Goal: Feedback & Contribution: Leave review/rating

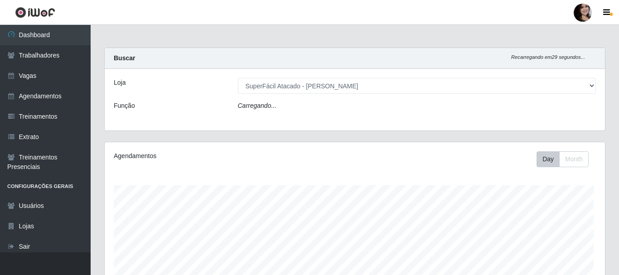
select select "399"
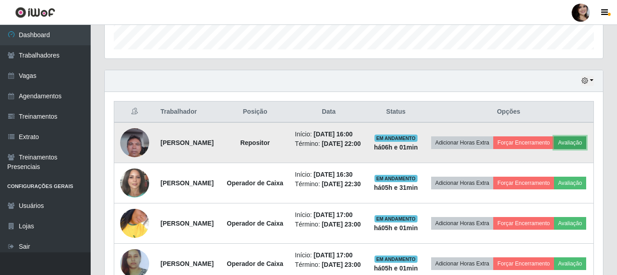
scroll to position [275, 0]
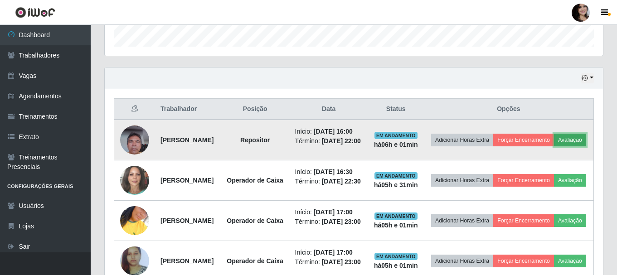
click at [554, 146] on button "Avaliação" at bounding box center [570, 140] width 32 height 13
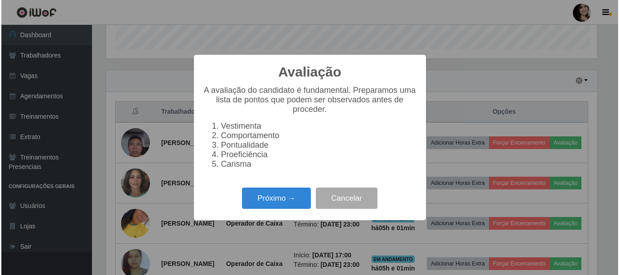
scroll to position [188, 494]
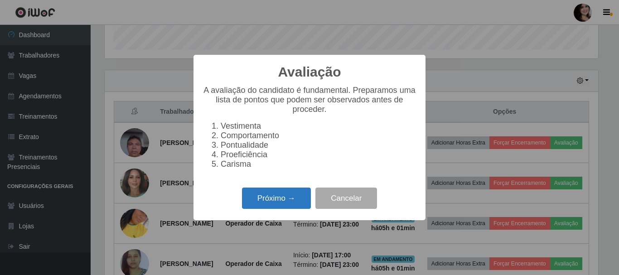
click at [270, 198] on button "Próximo →" at bounding box center [276, 198] width 69 height 21
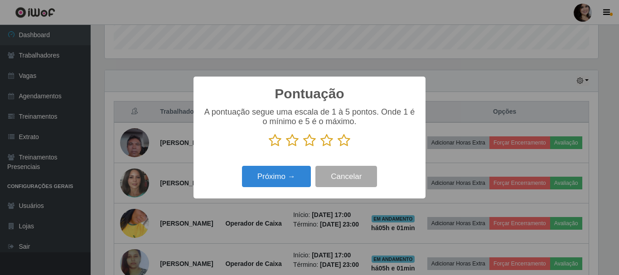
scroll to position [453178, 452872]
click at [344, 142] on icon at bounding box center [344, 141] width 13 height 14
click at [338, 147] on input "radio" at bounding box center [338, 147] width 0 height 0
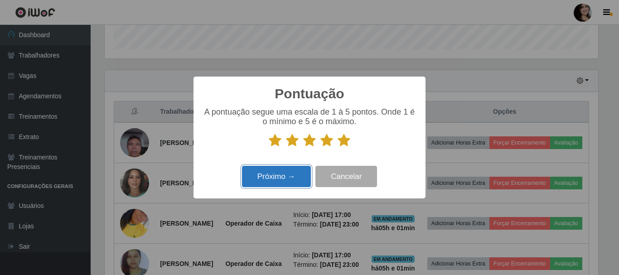
click at [297, 179] on button "Próximo →" at bounding box center [276, 176] width 69 height 21
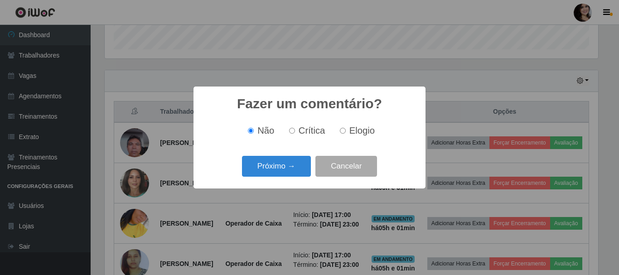
click at [357, 130] on span "Elogio" at bounding box center [362, 131] width 25 height 10
click at [346, 130] on input "Elogio" at bounding box center [343, 131] width 6 height 6
radio input "true"
click at [297, 162] on button "Próximo →" at bounding box center [276, 166] width 69 height 21
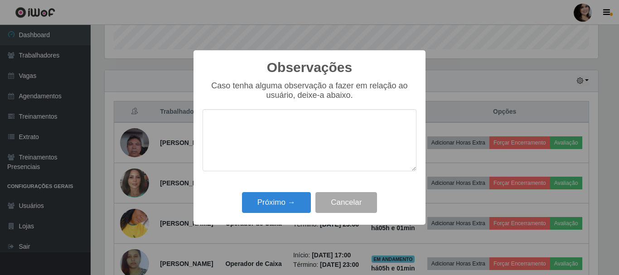
click at [323, 132] on textarea at bounding box center [310, 140] width 214 height 62
type textarea "pontual"
click at [297, 196] on button "Próximo →" at bounding box center [276, 202] width 69 height 21
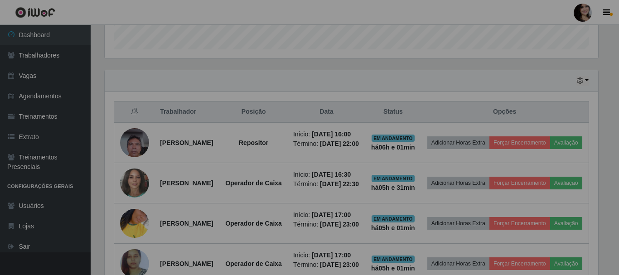
scroll to position [188, 498]
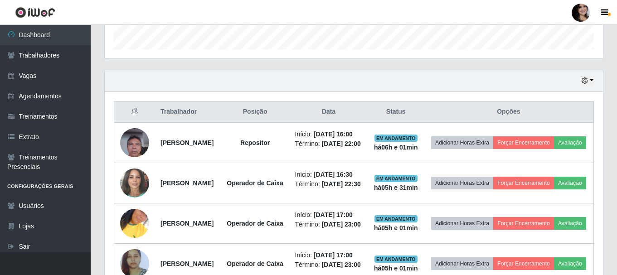
click at [599, 140] on div "Trabalhador Posição Data Status Opções [PERSON_NAME] Repositor Início: [DATE] 1…" at bounding box center [354, 233] width 498 height 282
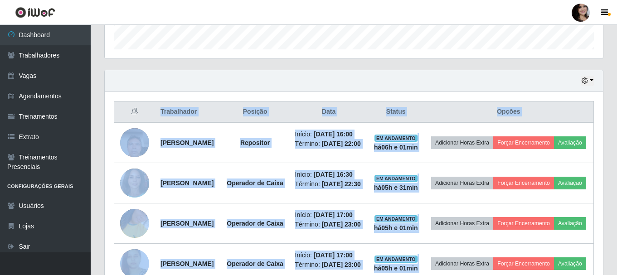
click at [599, 140] on div "Trabalhador Posição Data Status Opções [PERSON_NAME] Repositor Início: [DATE] 1…" at bounding box center [354, 233] width 498 height 282
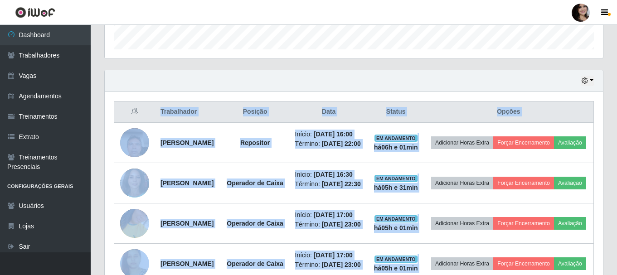
click at [601, 128] on div "Trabalhador Posição Data Status Opções [PERSON_NAME] Repositor Início: [DATE] 1…" at bounding box center [354, 233] width 498 height 282
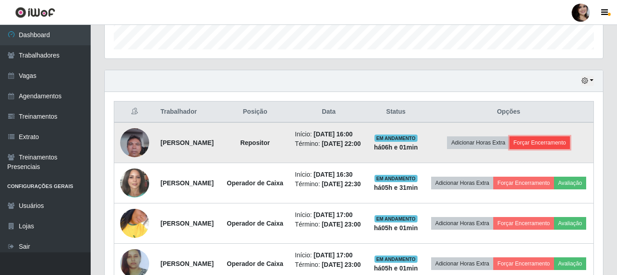
click at [555, 149] on button "Forçar Encerramento" at bounding box center [540, 142] width 61 height 13
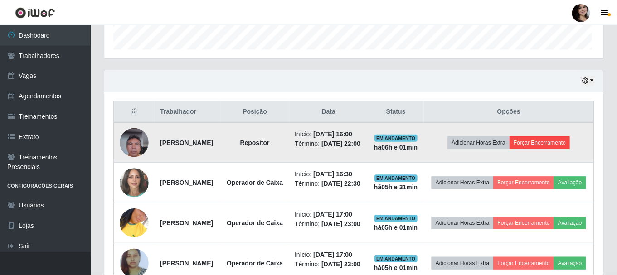
scroll to position [188, 494]
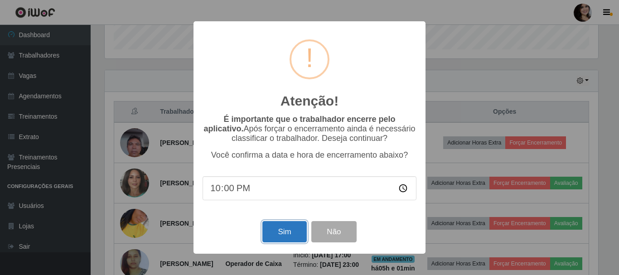
click at [285, 232] on button "Sim" at bounding box center [284, 231] width 44 height 21
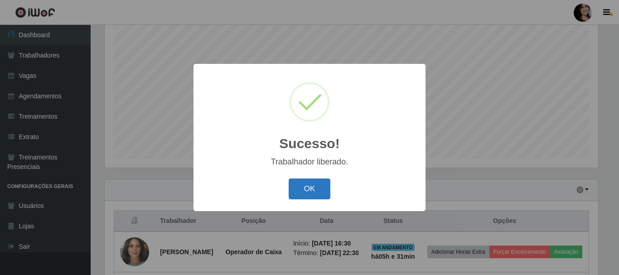
click at [324, 185] on button "OK" at bounding box center [310, 189] width 42 height 21
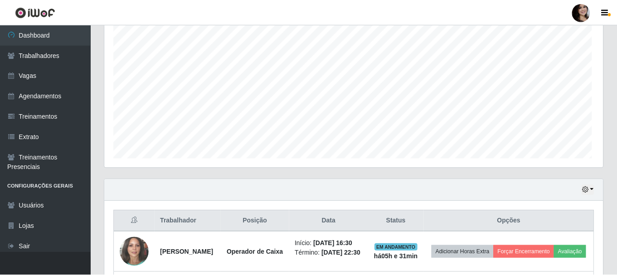
scroll to position [188, 498]
